Goal: Task Accomplishment & Management: Use online tool/utility

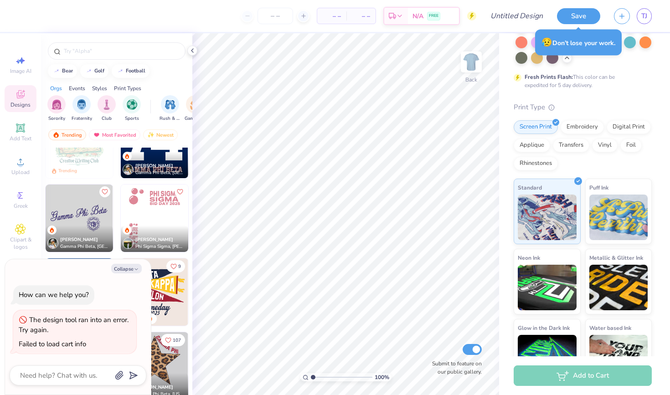
scroll to position [1959, 0]
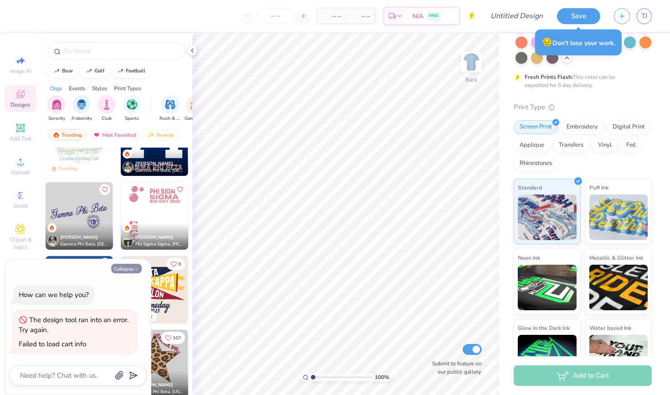
click at [131, 267] on button "Collapse" at bounding box center [126, 269] width 31 height 10
type textarea "x"
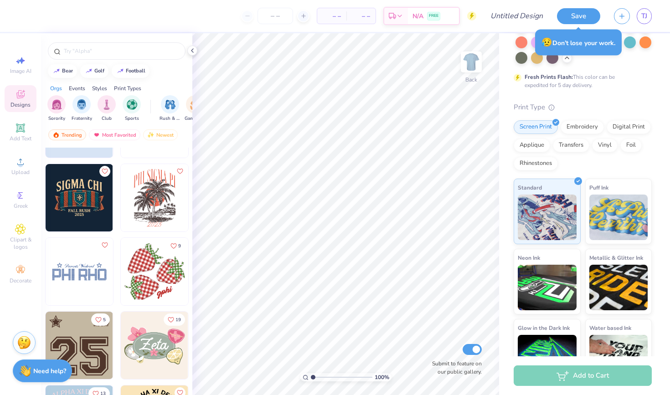
scroll to position [2255, 0]
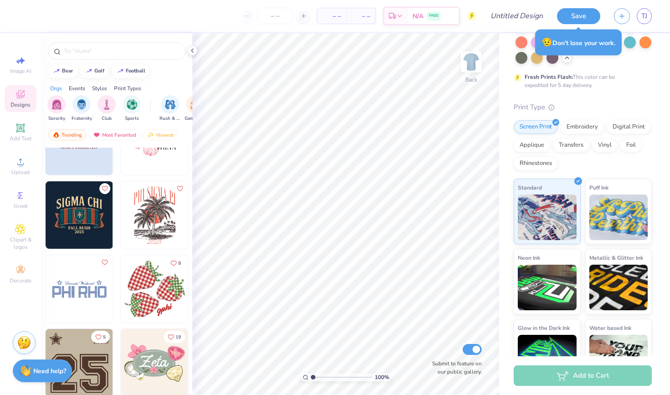
click at [147, 221] on img at bounding box center [154, 214] width 67 height 67
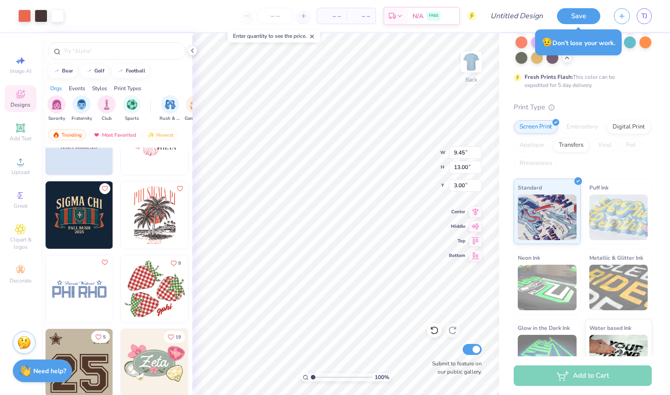
type input "3.27"
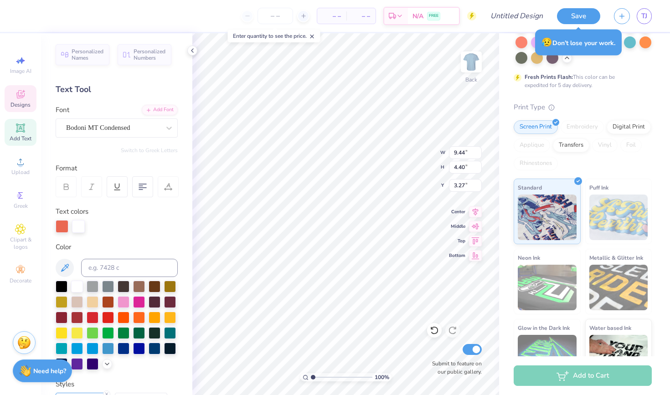
scroll to position [0, 2]
type textarea "PHI SIGMA CHi"
click at [189, 287] on div "Personalized Names Personalized Numbers Text Tool Add Font Font Bodoni MT Conde…" at bounding box center [116, 214] width 151 height 362
type textarea "[DATE] - [DATE]"
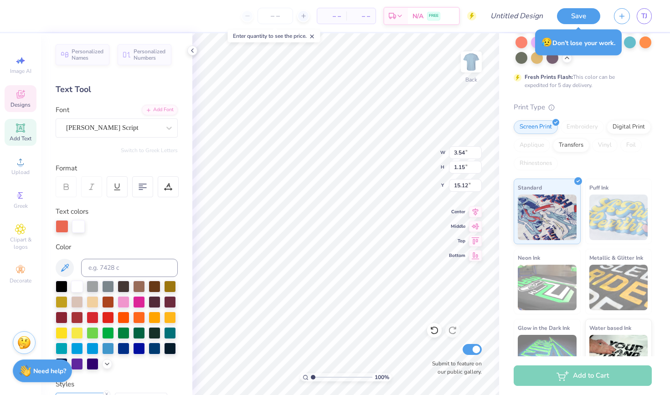
scroll to position [0, 2]
click at [22, 97] on icon at bounding box center [20, 95] width 7 height 6
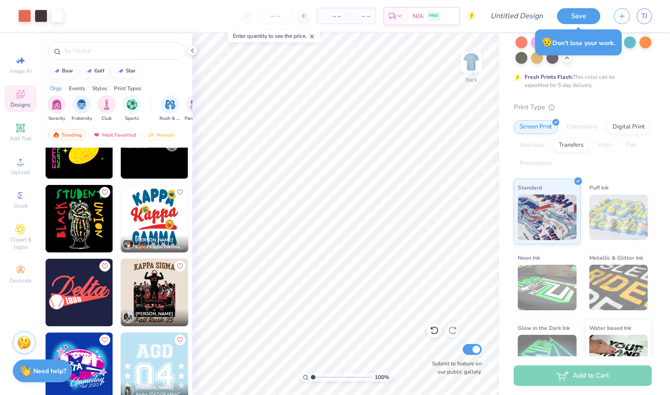
scroll to position [4983, 0]
click at [160, 289] on img at bounding box center [154, 291] width 67 height 67
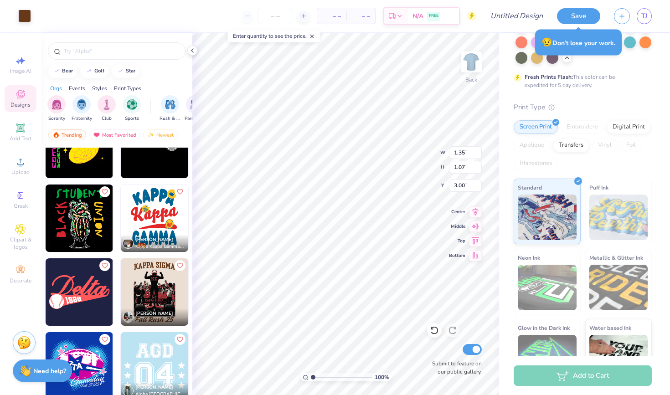
type input "4.64"
type input "4.51"
type input "7.19"
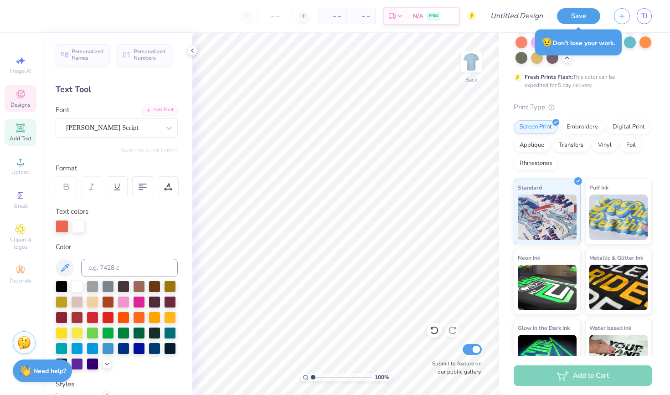
click at [20, 109] on div "Designs" at bounding box center [21, 98] width 32 height 27
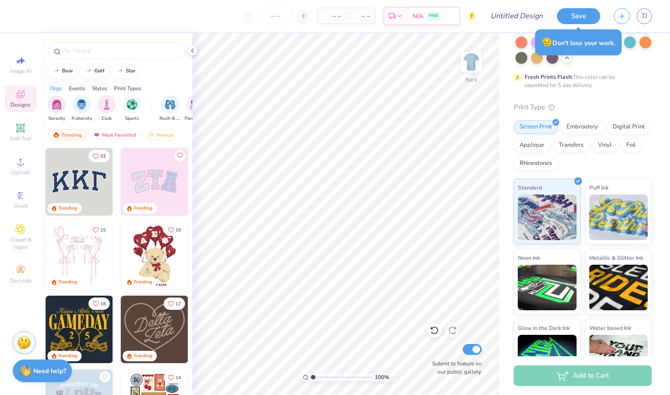
scroll to position [13, 0]
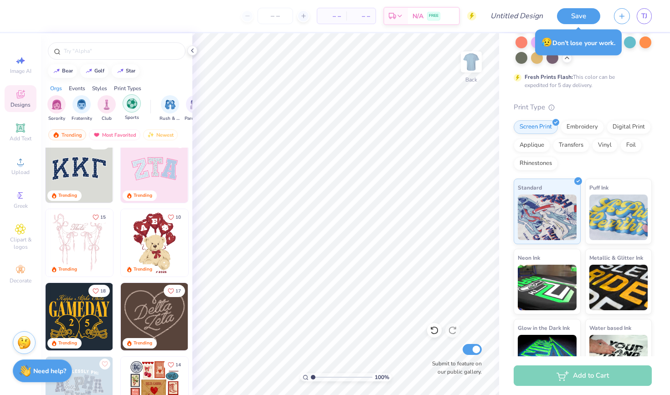
click at [133, 107] on img "filter for Sports" at bounding box center [132, 103] width 10 height 10
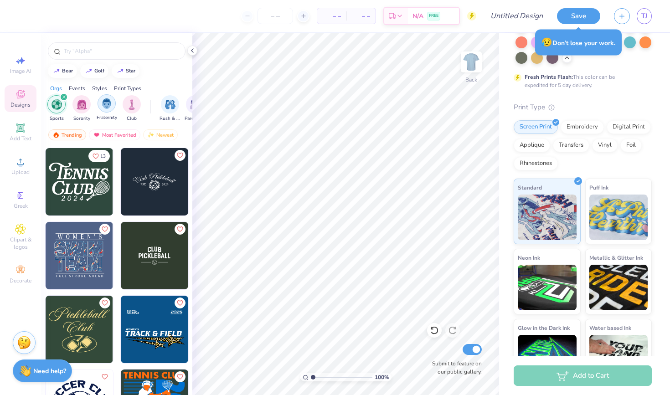
click at [111, 105] on img "filter for Fraternity" at bounding box center [107, 103] width 10 height 10
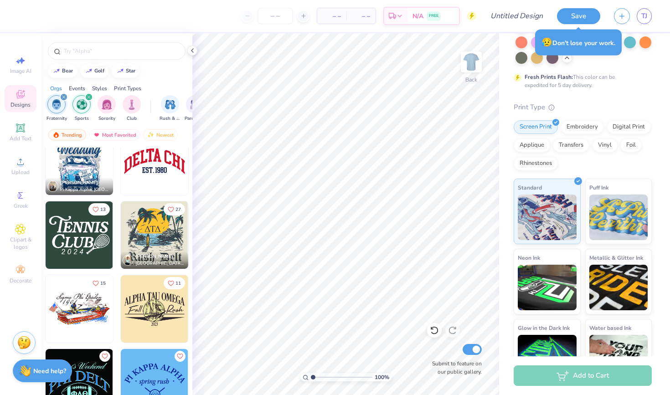
scroll to position [1498, 0]
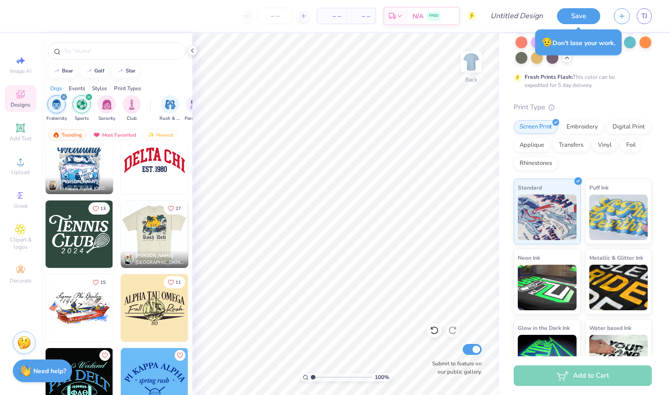
click at [154, 231] on div at bounding box center [154, 233] width 202 height 67
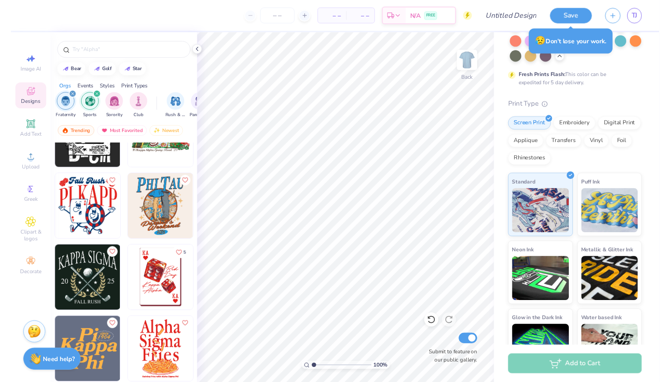
scroll to position [3145, 0]
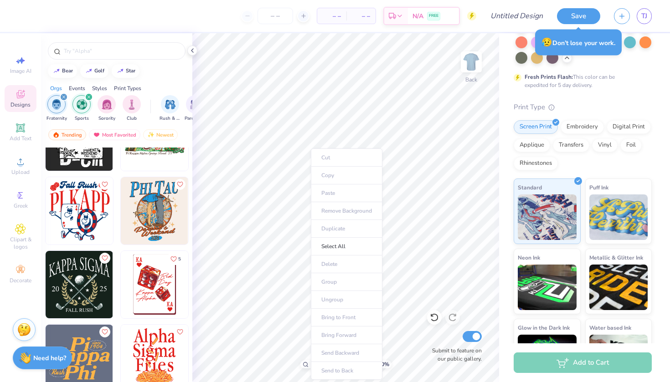
click at [334, 193] on ul "Cut Copy Paste Remove Background Duplicate Select All Delete Group Ungroup Brin…" at bounding box center [347, 264] width 72 height 231
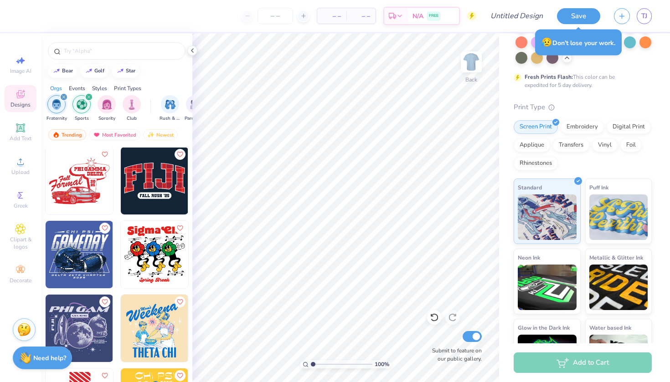
scroll to position [3993, 0]
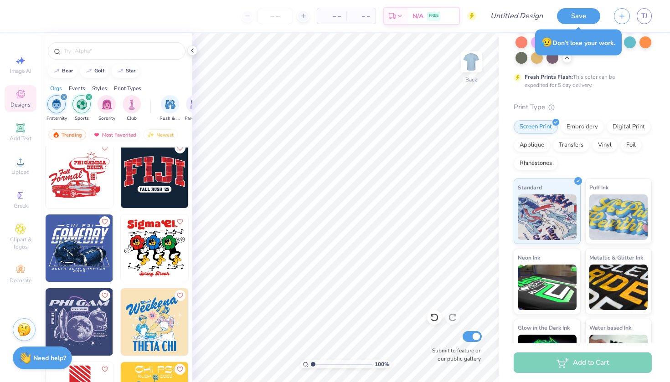
click at [87, 176] on img at bounding box center [79, 174] width 67 height 67
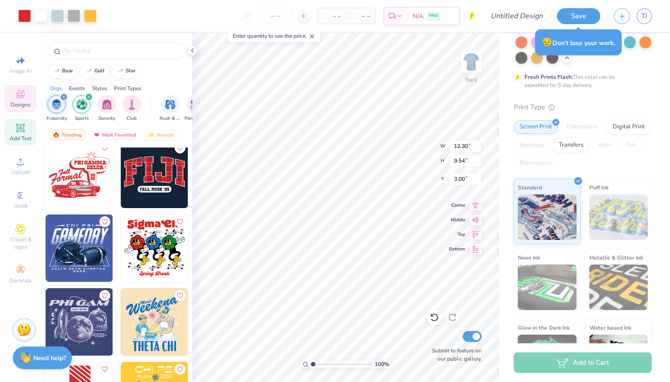
click at [17, 132] on icon at bounding box center [20, 128] width 11 height 11
type input "5.59"
type input "1.62"
type input "11.69"
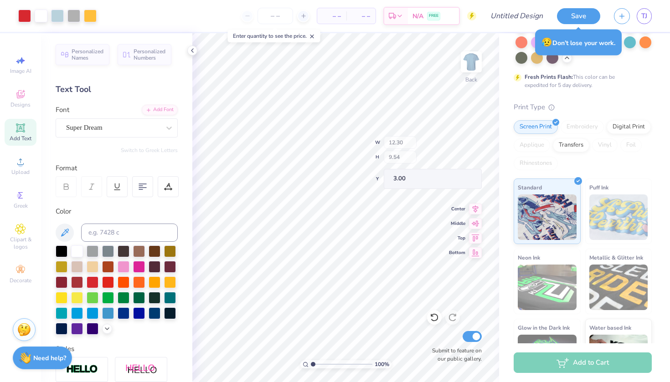
type input "6.51"
type input "0.77"
type input "4.99"
type input "7.76"
type input "6.77"
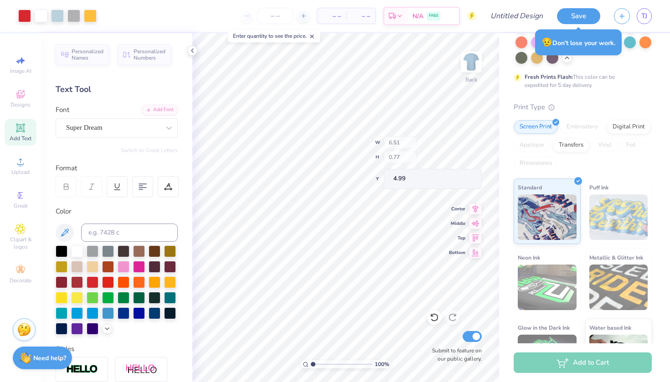
type input "4.31"
type input "6.51"
type input "0.77"
type input "4.99"
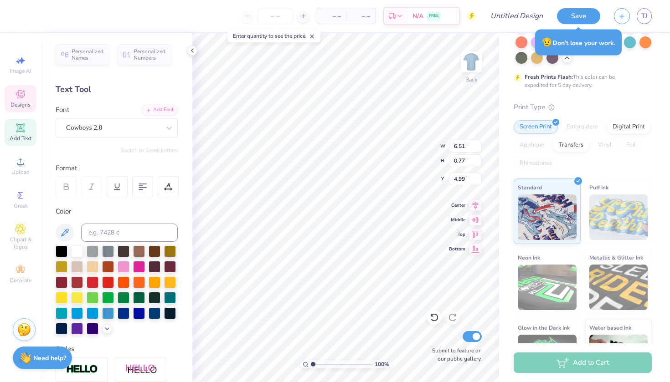
scroll to position [0, 1]
type textarea "phi SIGma"
type input "3.31"
type input "5.94"
type textarea "CHI"
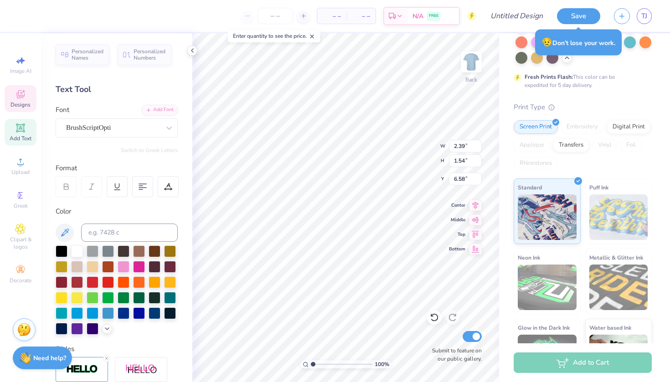
type textarea "&"
type textarea "75"
type input "6.79"
type input "3.14"
type input "6.78"
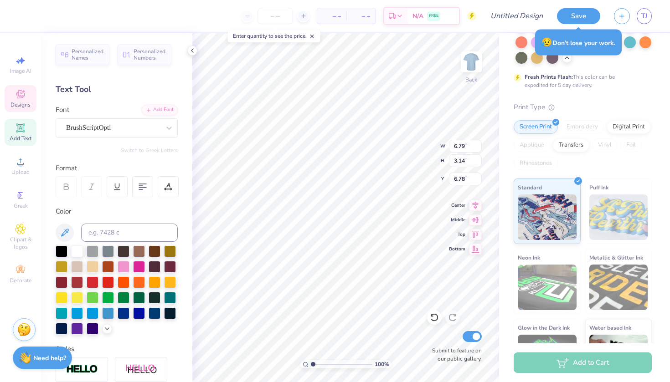
scroll to position [0, 0]
type textarea "Years"
click at [110, 315] on div at bounding box center [108, 313] width 12 height 12
click at [123, 311] on div at bounding box center [124, 313] width 12 height 12
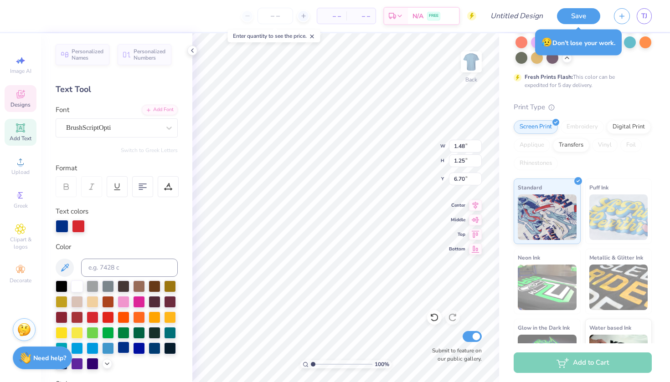
type input "5.56"
type input "2.55"
type input "7.32"
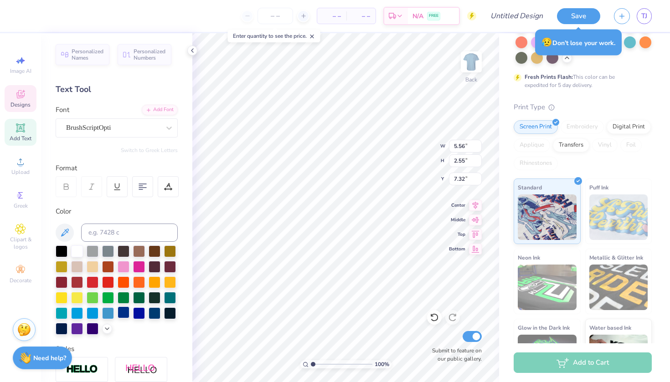
click at [124, 314] on div at bounding box center [124, 313] width 12 height 12
type input "5.69"
type input "0.77"
type input "4.99"
click at [123, 312] on div at bounding box center [124, 313] width 12 height 12
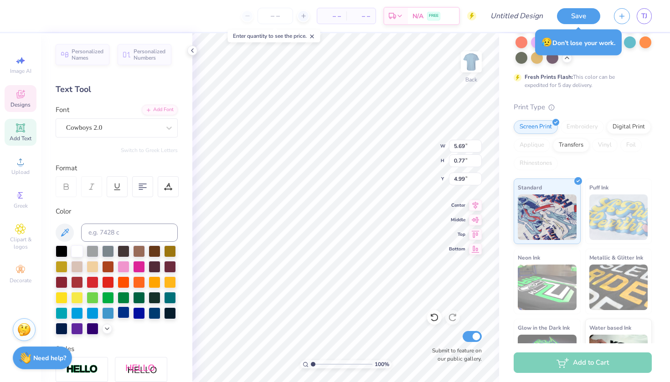
type input "1.88"
type input "5.94"
click at [125, 312] on div at bounding box center [124, 313] width 12 height 12
type input "9.97"
type input "3.61"
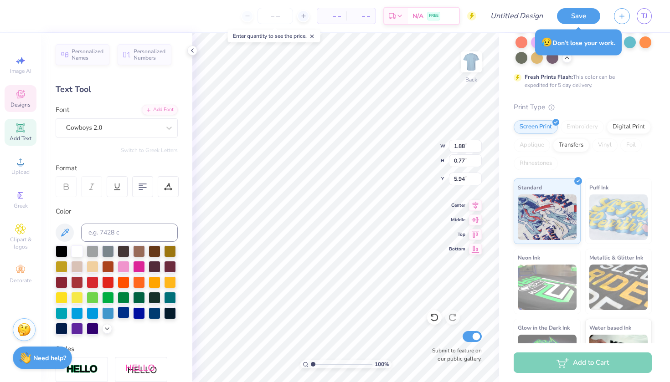
type input "8.94"
click at [118, 294] on div at bounding box center [124, 297] width 12 height 12
type input "1.88"
type input "0.77"
type input "5.94"
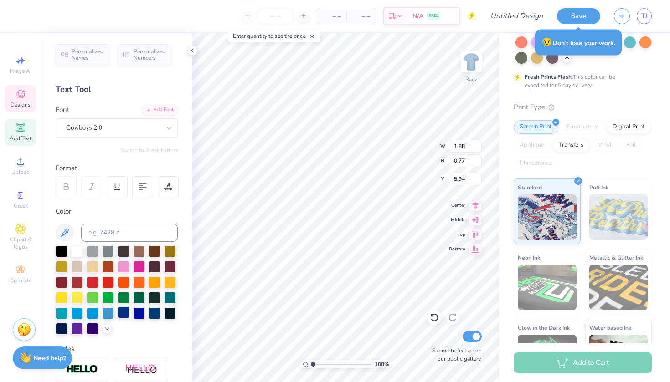
click at [123, 309] on div at bounding box center [124, 313] width 12 height 12
type input "0.74"
type input "0.47"
type input "11.06"
type input "9.97"
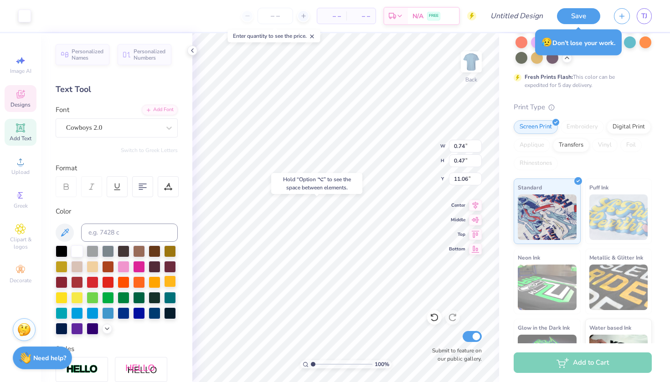
type input "3.61"
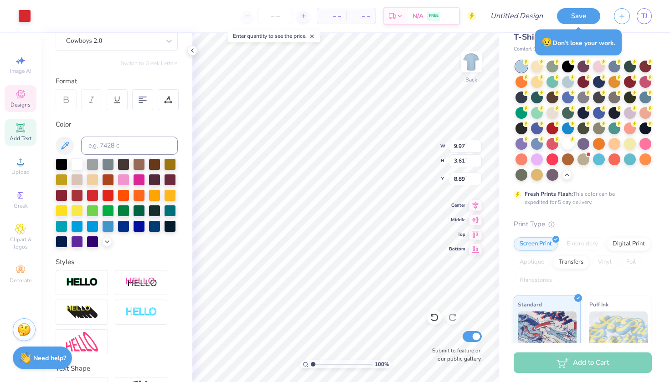
scroll to position [14, 0]
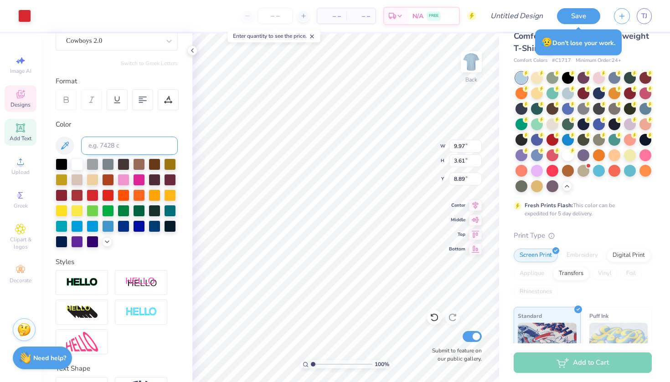
type input "9.12"
click at [30, 19] on div at bounding box center [24, 15] width 13 height 13
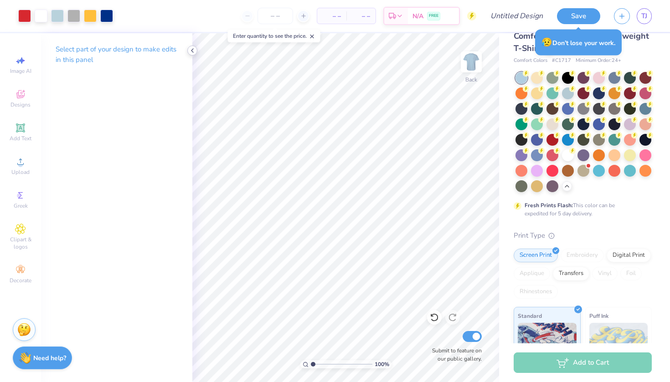
click at [190, 46] on div at bounding box center [192, 51] width 10 height 10
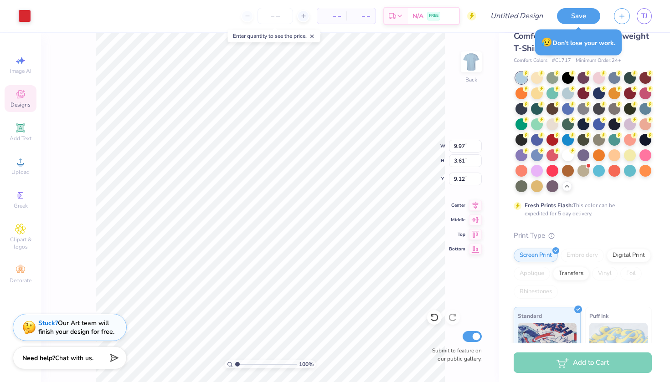
type input "8.89"
click at [28, 19] on div at bounding box center [24, 15] width 13 height 13
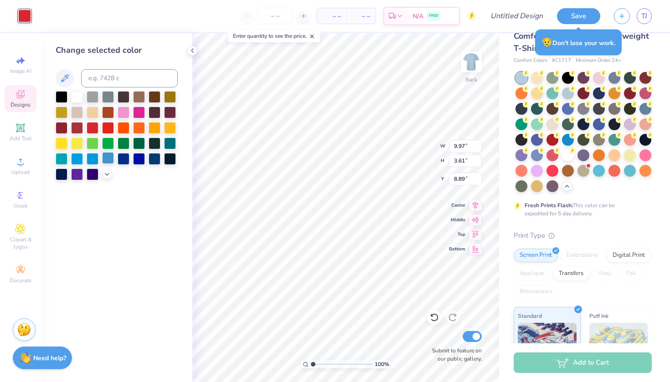
click at [110, 159] on div at bounding box center [108, 158] width 12 height 12
click at [124, 159] on div at bounding box center [124, 158] width 12 height 12
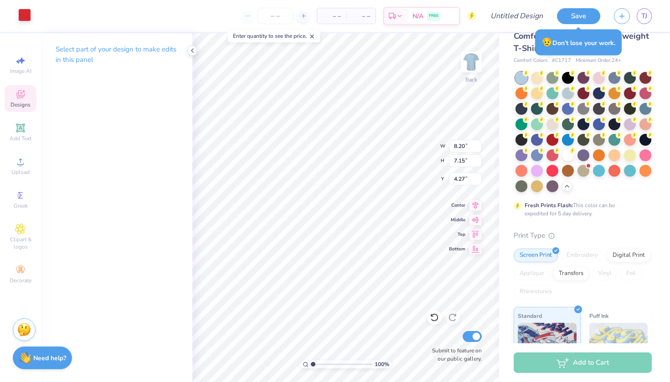
click at [19, 14] on div at bounding box center [24, 15] width 13 height 13
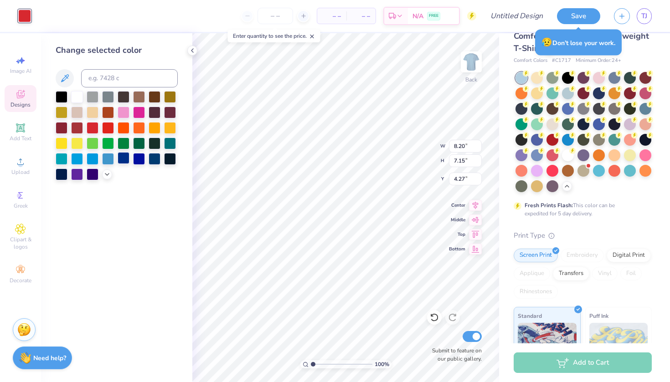
click at [123, 158] on div at bounding box center [124, 158] width 12 height 12
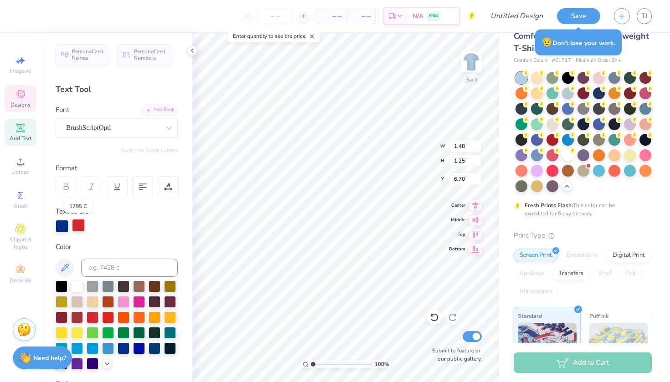
click at [74, 225] on div at bounding box center [78, 225] width 13 height 13
click at [76, 287] on div at bounding box center [77, 286] width 12 height 12
click at [94, 287] on div at bounding box center [93, 286] width 12 height 12
click at [104, 284] on div at bounding box center [108, 286] width 12 height 12
click at [97, 314] on div at bounding box center [93, 317] width 12 height 12
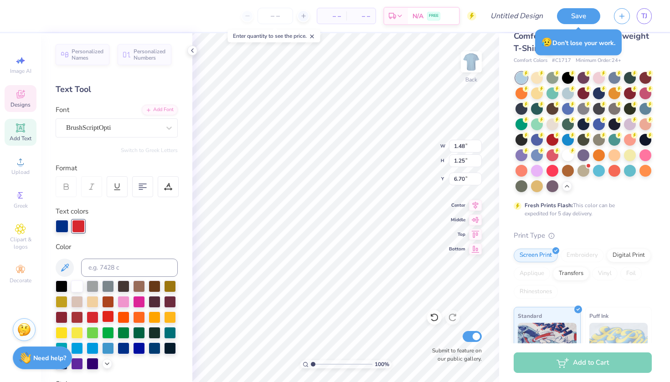
click at [106, 313] on div at bounding box center [108, 317] width 12 height 12
type input "0.98"
type input "0.62"
type input "7.59"
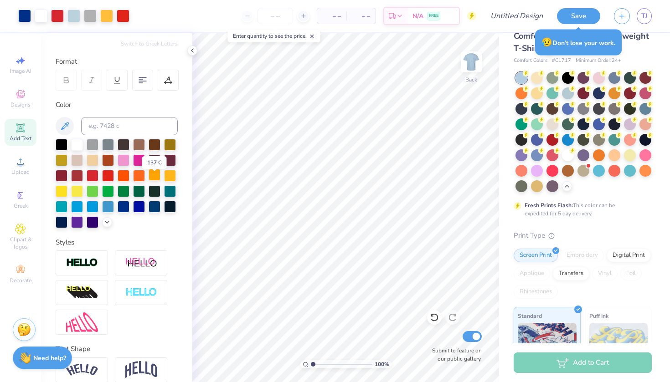
scroll to position [109, 0]
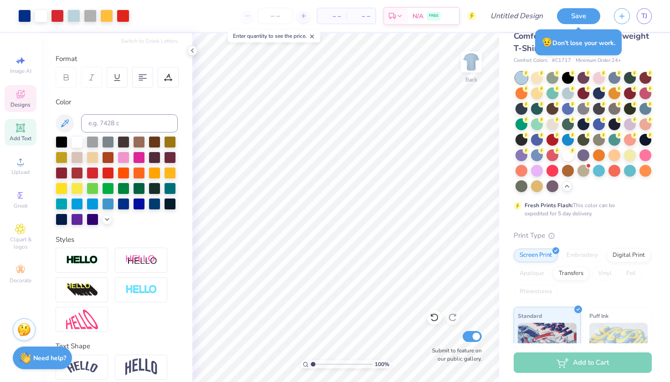
click at [22, 94] on icon at bounding box center [20, 94] width 11 height 11
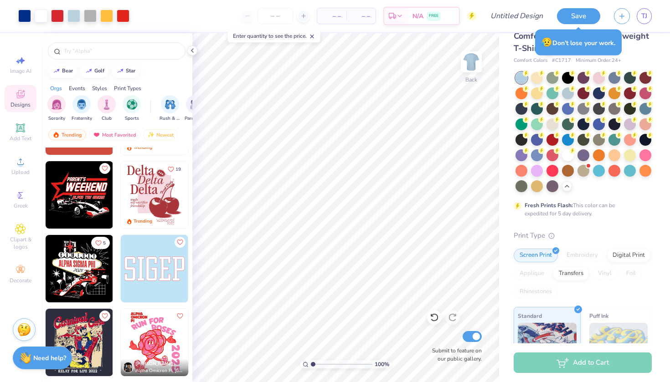
scroll to position [2792, 0]
